Goal: Transaction & Acquisition: Download file/media

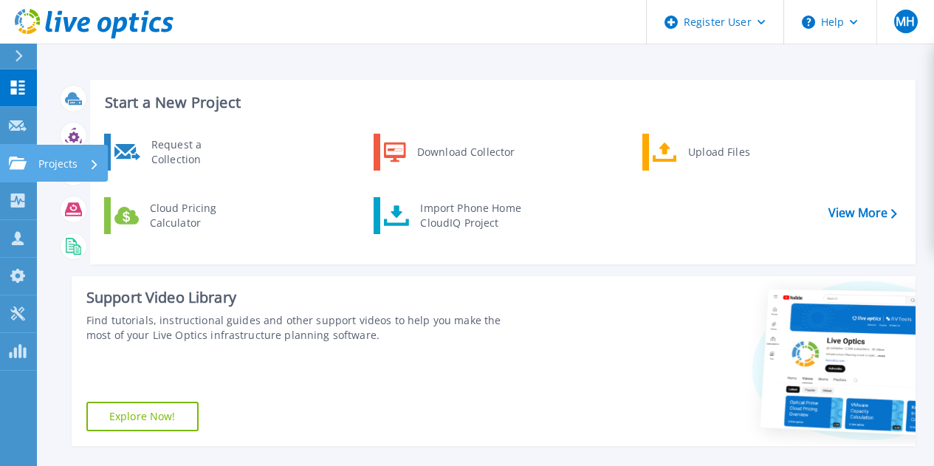
click at [49, 162] on p "Projects" at bounding box center [57, 164] width 39 height 38
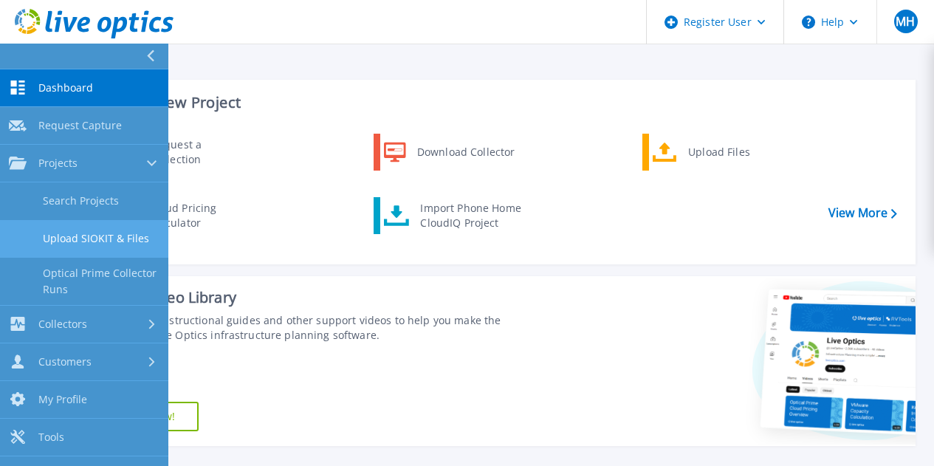
click at [99, 237] on link "Upload SIOKIT & Files" at bounding box center [84, 239] width 168 height 38
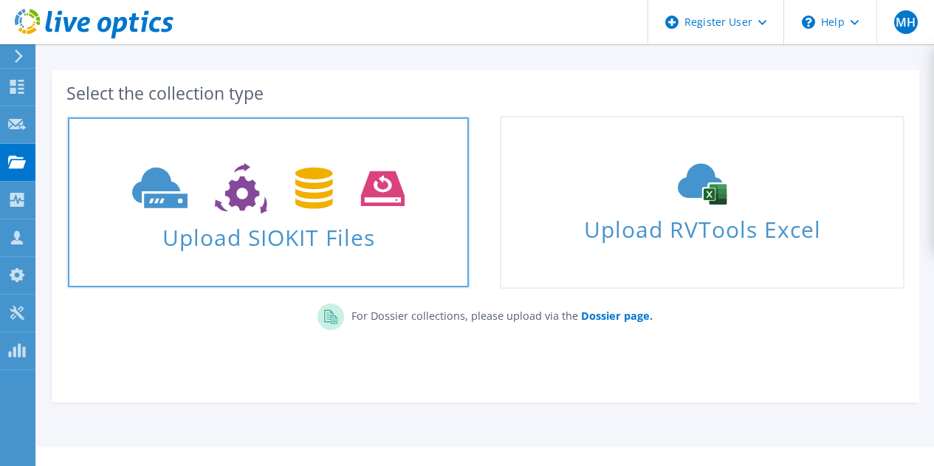
scroll to position [79, 0]
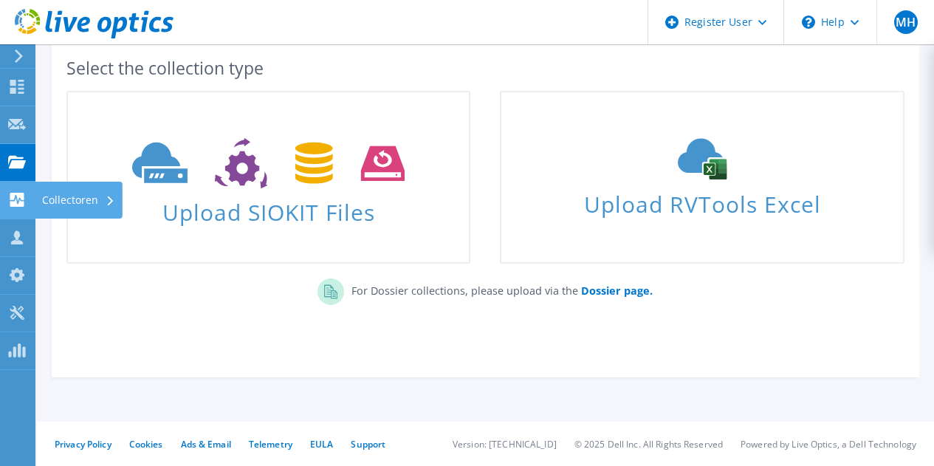
click at [74, 199] on div "Collectoren" at bounding box center [79, 200] width 88 height 37
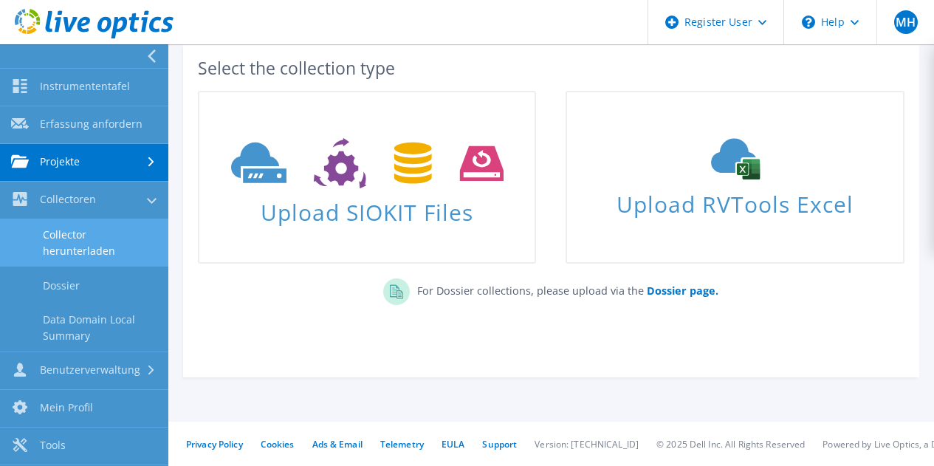
click at [84, 247] on link "Collector herunterladen" at bounding box center [84, 242] width 168 height 47
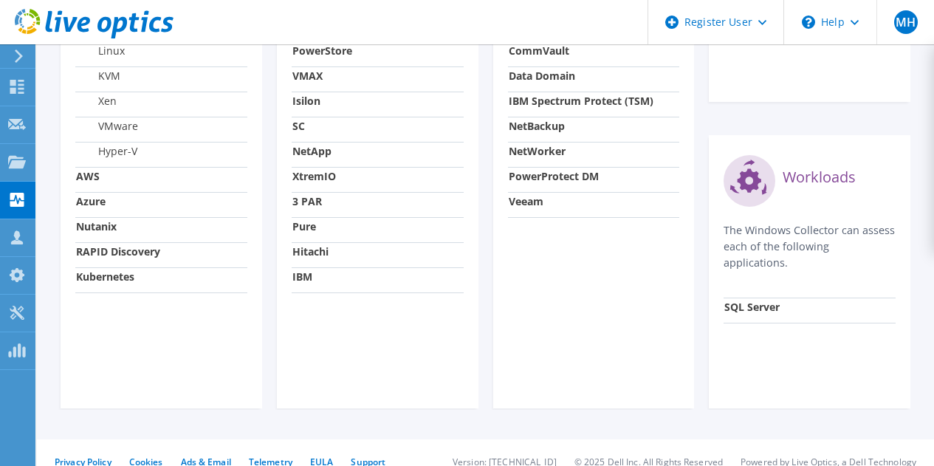
scroll to position [715, 0]
